Goal: Task Accomplishment & Management: Manage account settings

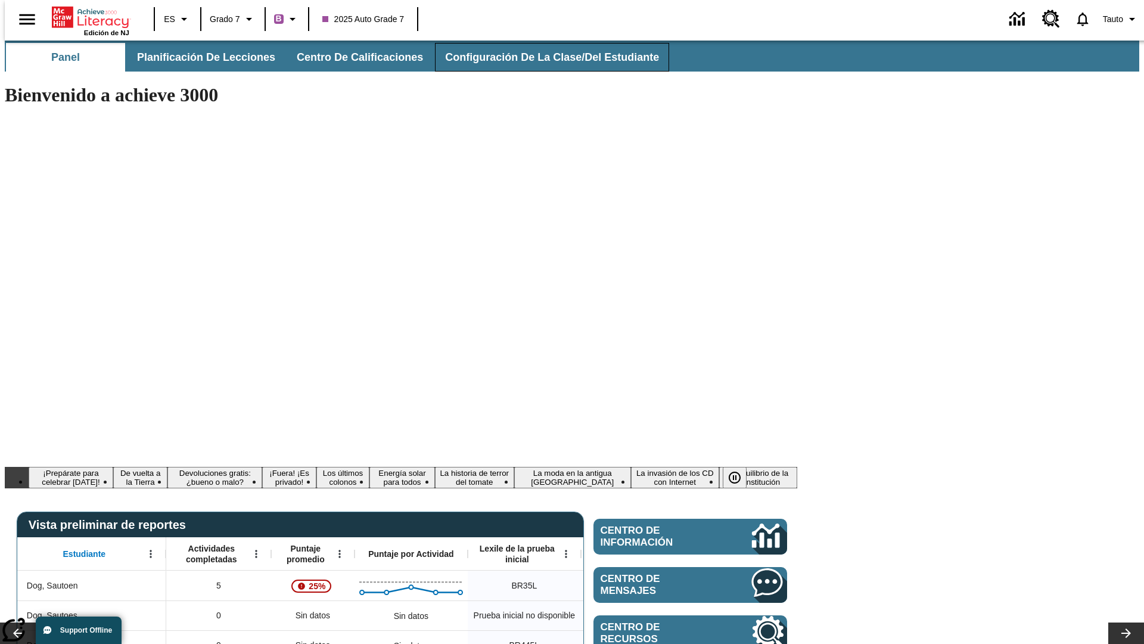
click at [539, 57] on span "Configuración de la clase/del estudiante" at bounding box center [552, 58] width 214 height 14
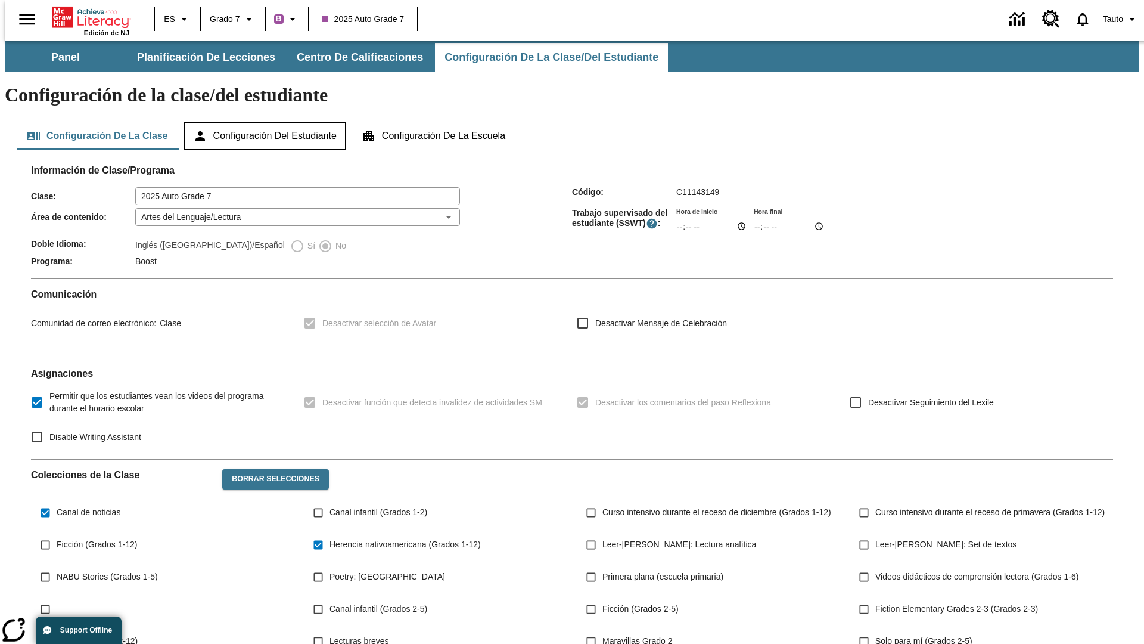
click at [266, 122] on button "Configuración del estudiante" at bounding box center [265, 136] width 163 height 29
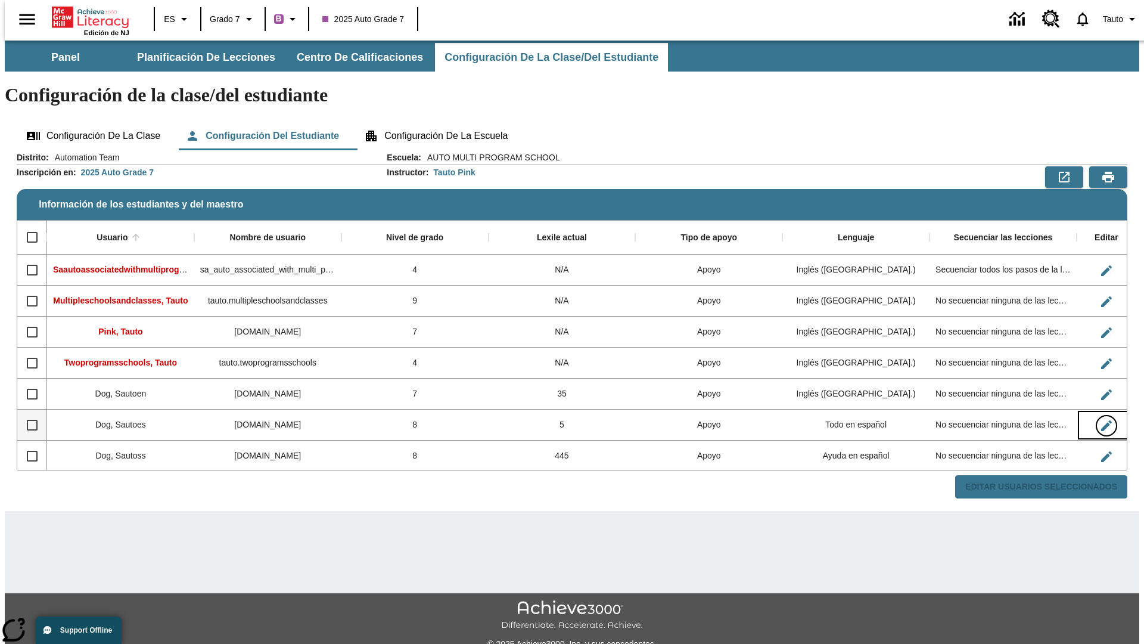
click at [1102, 420] on icon "Editar Usuario" at bounding box center [1107, 425] width 11 height 11
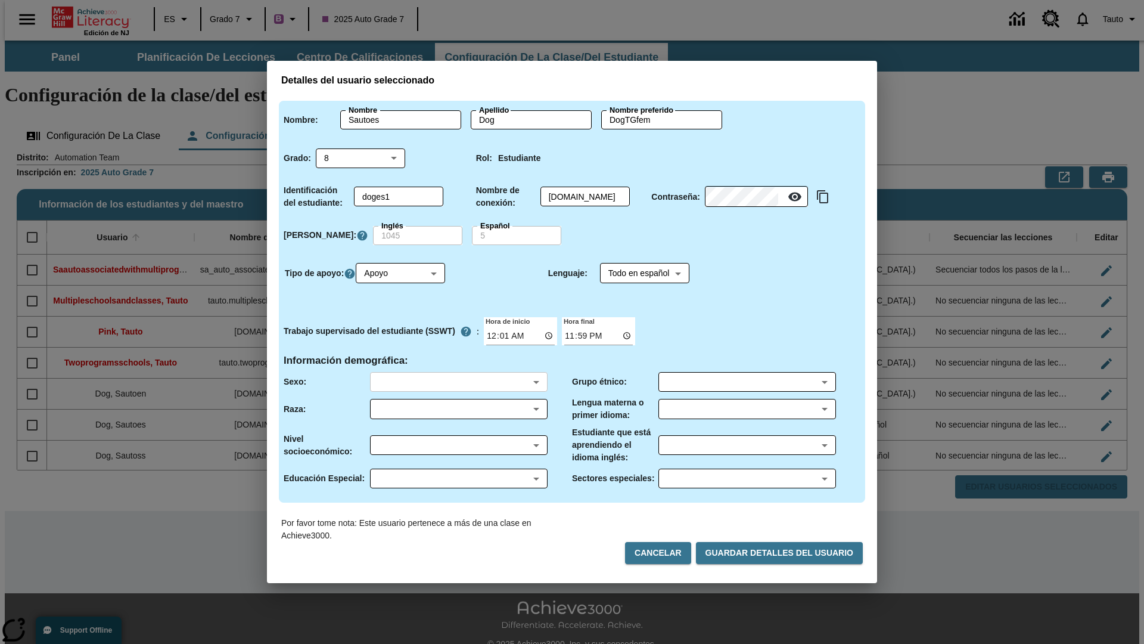
click at [458, 381] on body "Saltar al contenido principal Edición de NJ ES Grado 7 B 2025 Auto Grade 7 0 Ta…" at bounding box center [572, 355] width 1135 height 629
click at [458, 409] on body "Saltar al contenido principal Edición de NJ ES Grado 7 B 2025 Auto Grade 7 0 Ta…" at bounding box center [572, 355] width 1135 height 629
click at [458, 445] on body "Saltar al contenido principal Edición de NJ ES Grado 7 B 2025 Auto Grade 7 0 Ta…" at bounding box center [572, 355] width 1135 height 629
click at [458, 478] on body "Saltar al contenido principal Edición de NJ ES Grado 7 B 2025 Auto Grade 7 0 Ta…" at bounding box center [572, 355] width 1135 height 629
click at [747, 381] on body "Saltar al contenido principal Edición de NJ ES Grado 7 B 2025 Auto Grade 7 0 Ta…" at bounding box center [572, 355] width 1135 height 629
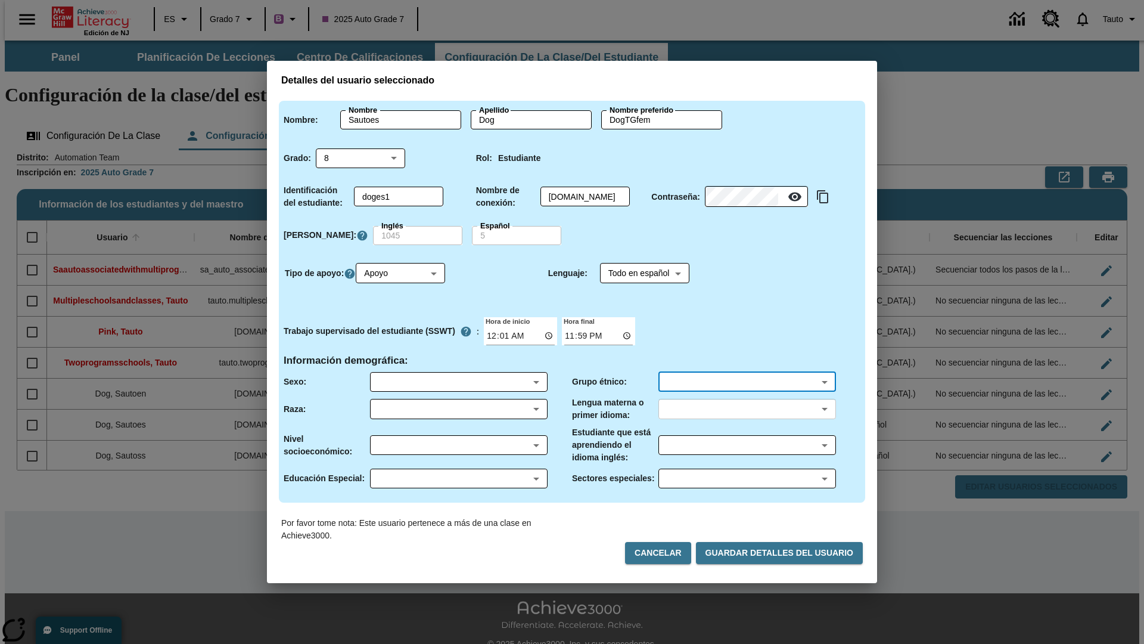
click at [747, 409] on body "Saltar al contenido principal Edición de NJ ES Grado 7 B 2025 Auto Grade 7 0 Ta…" at bounding box center [572, 355] width 1135 height 629
click at [747, 445] on body "Saltar al contenido principal Edición de NJ ES Grado 7 B 2025 Auto Grade 7 0 Ta…" at bounding box center [572, 355] width 1135 height 629
click at [747, 478] on body "Saltar al contenido principal Edición de NJ ES Grado 7 B 2025 Auto Grade 7 0 Ta…" at bounding box center [572, 355] width 1135 height 629
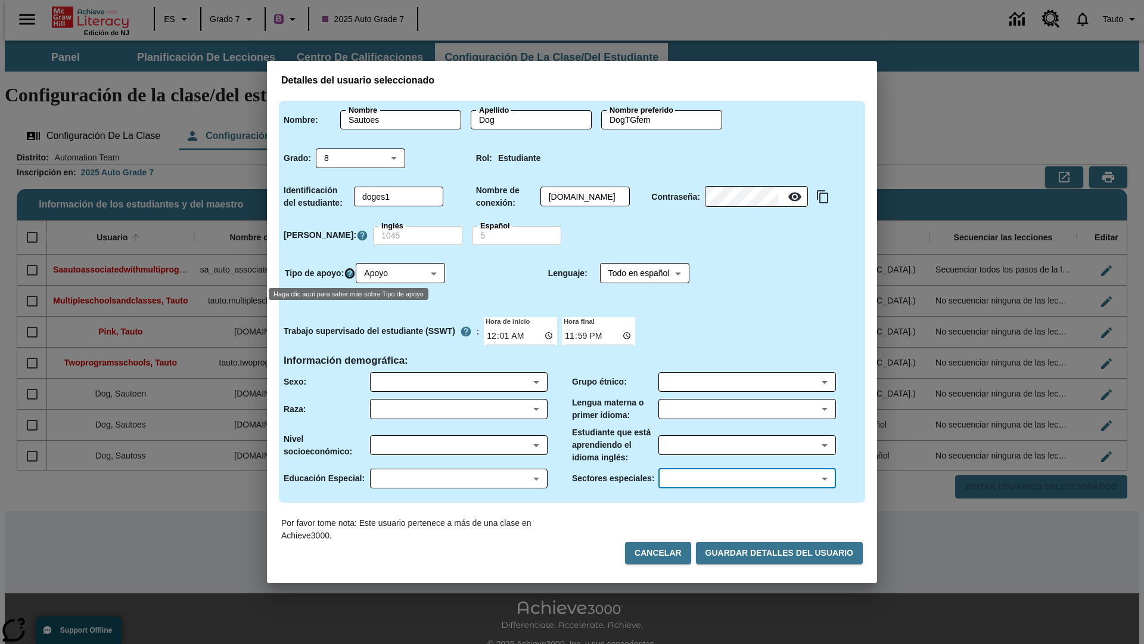
click at [352, 273] on icon "Haga clic aquí para saber más sobre Tipo de apoyo" at bounding box center [350, 274] width 12 height 12
